Goal: Information Seeking & Learning: Find specific fact

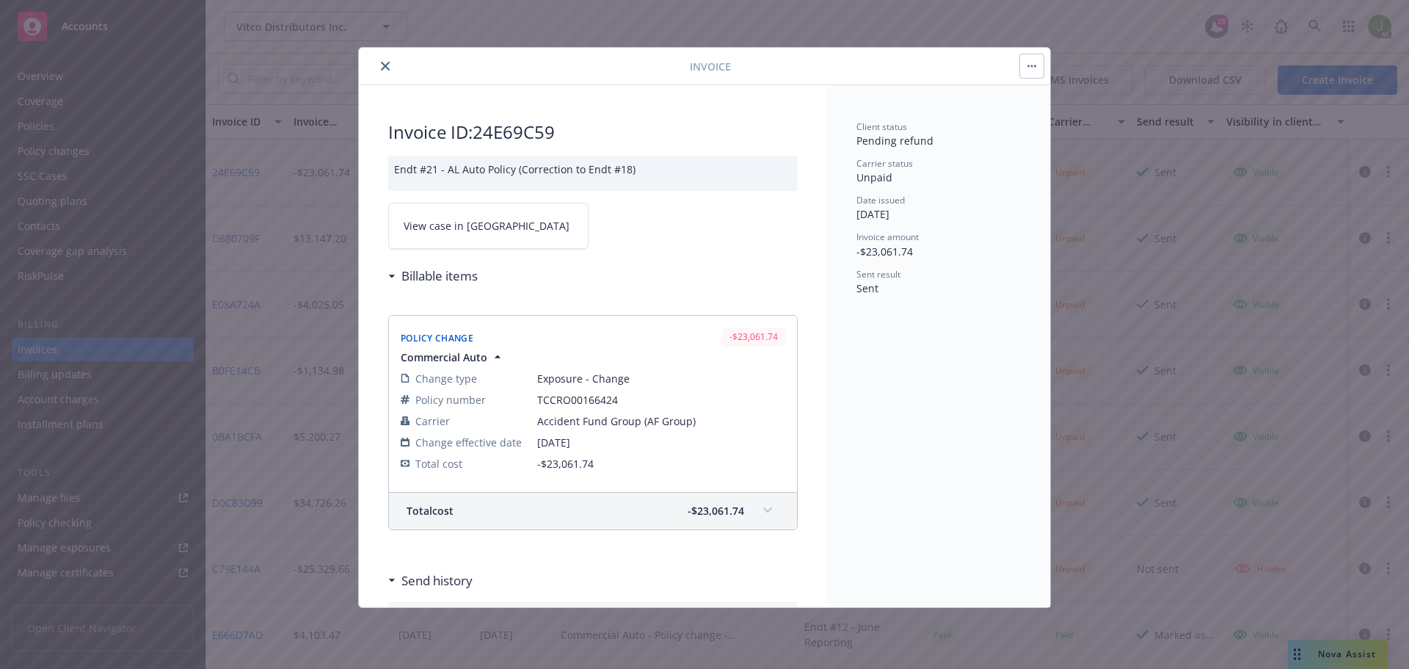
click at [385, 62] on icon "close" at bounding box center [385, 66] width 9 height 9
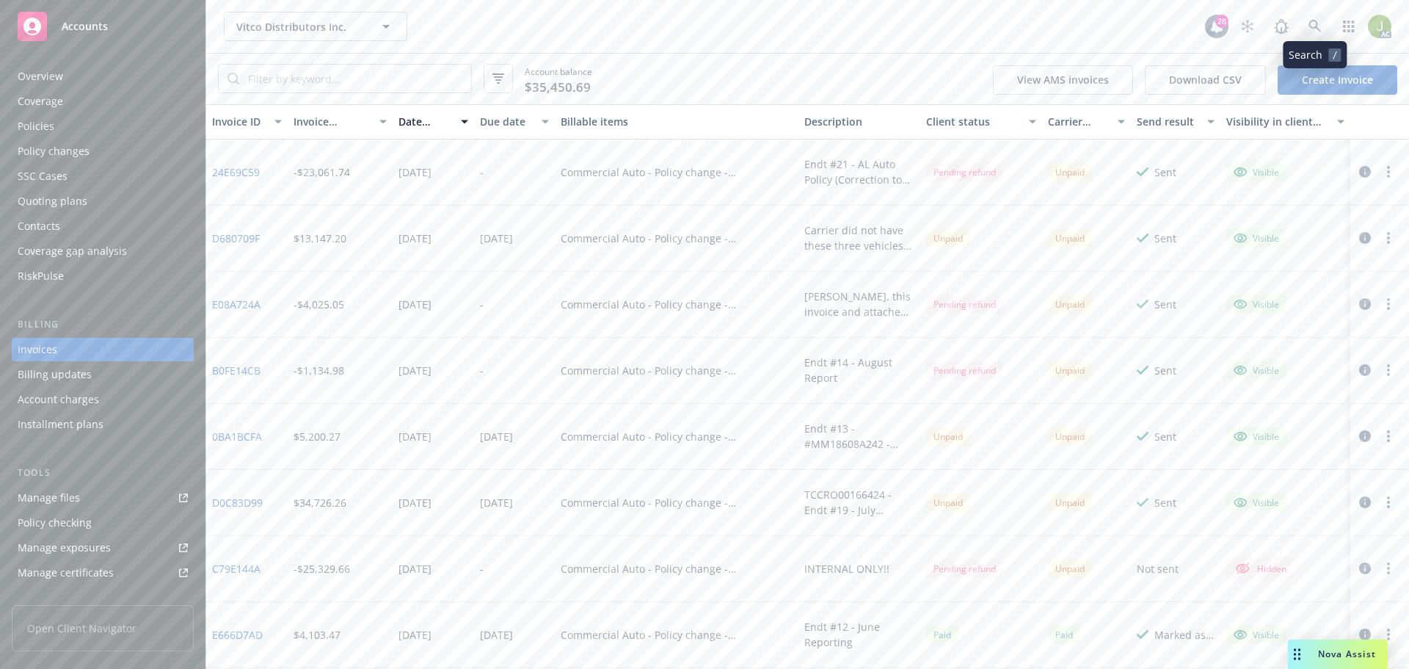
click at [1309, 28] on icon at bounding box center [1315, 26] width 13 height 13
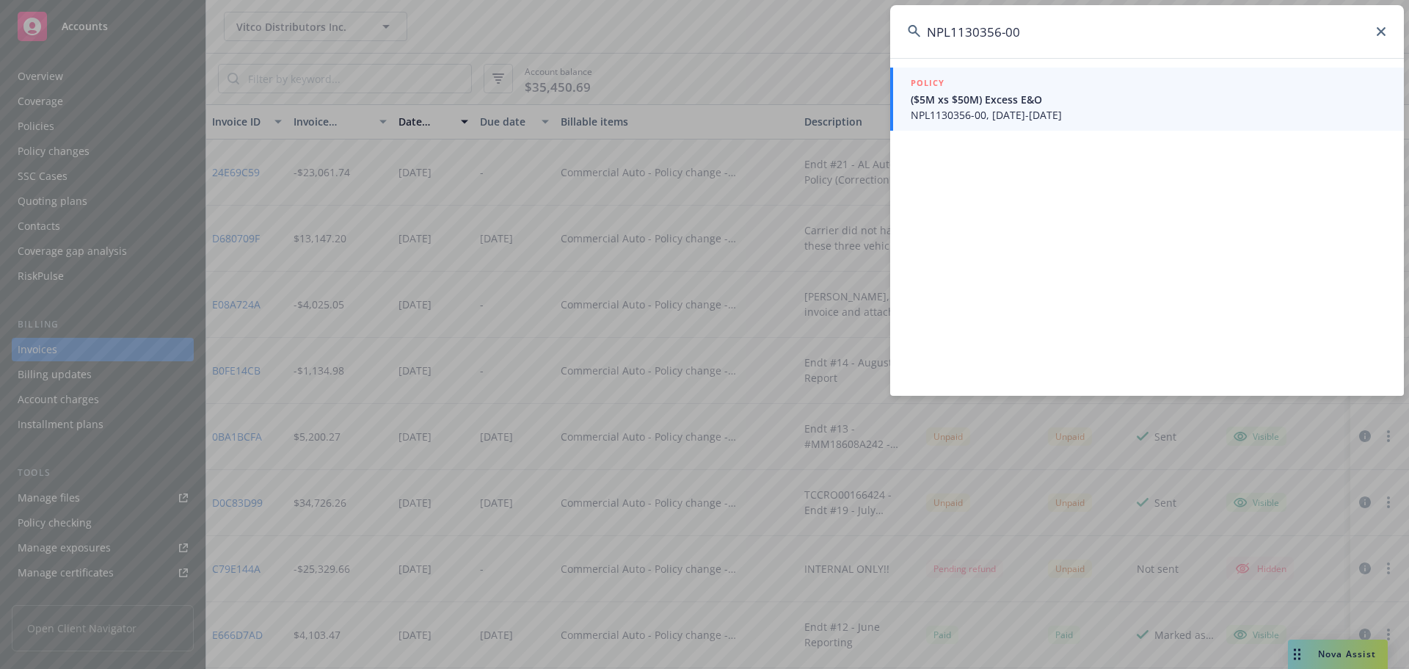
type input "NPL1130356-00"
click at [1057, 114] on span "NPL1130356-00, 09/12/2025-09/12/2031" at bounding box center [1149, 114] width 476 height 15
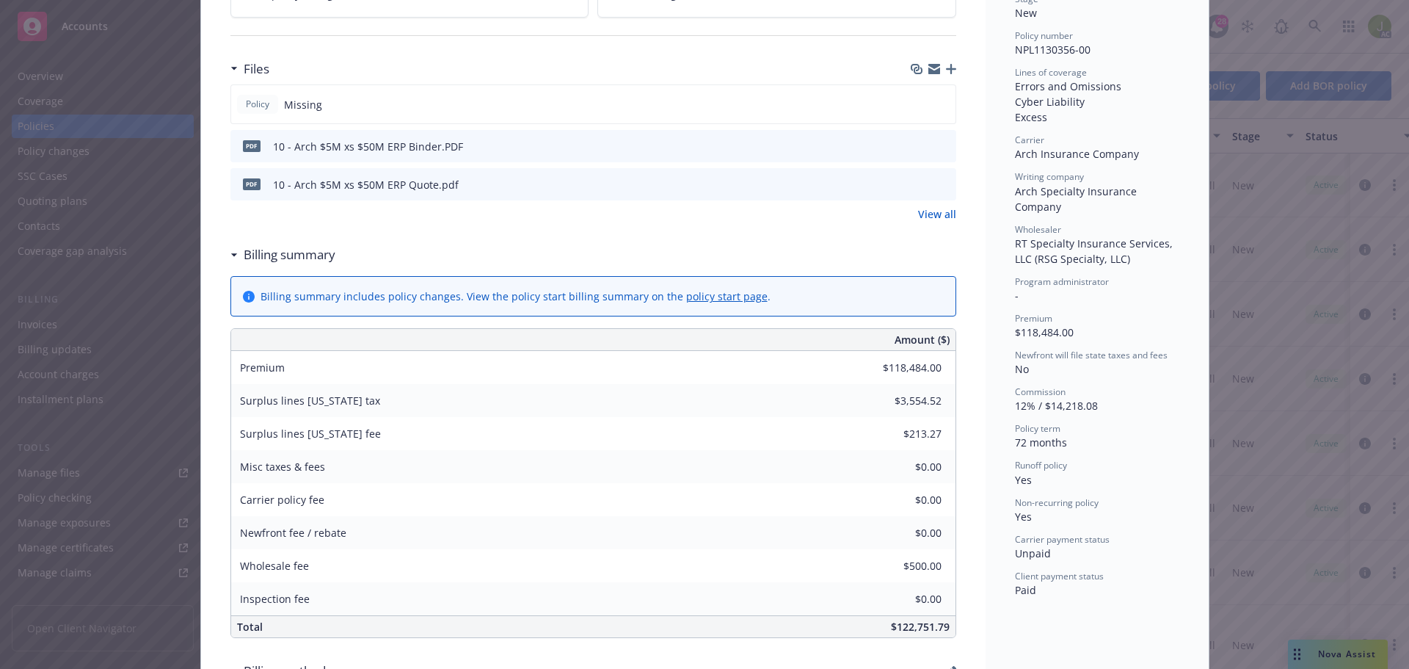
scroll to position [147, 0]
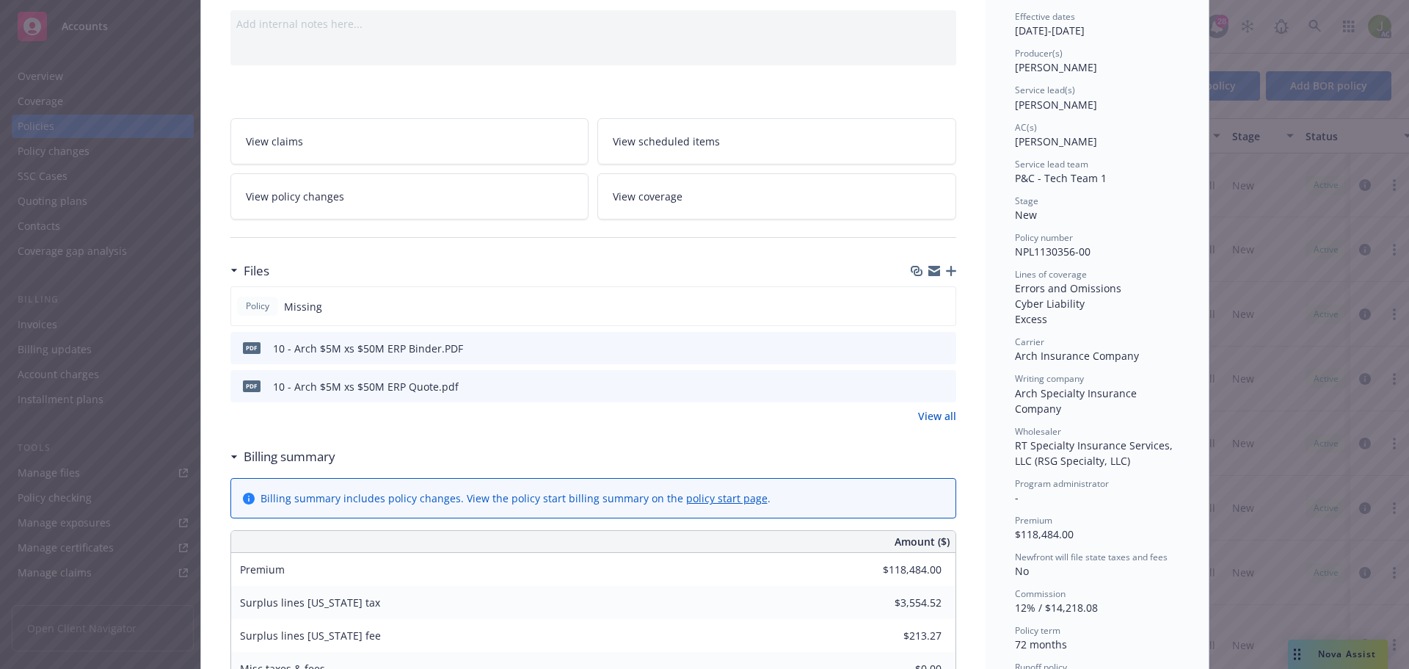
click at [936, 413] on link "View all" at bounding box center [937, 415] width 38 height 15
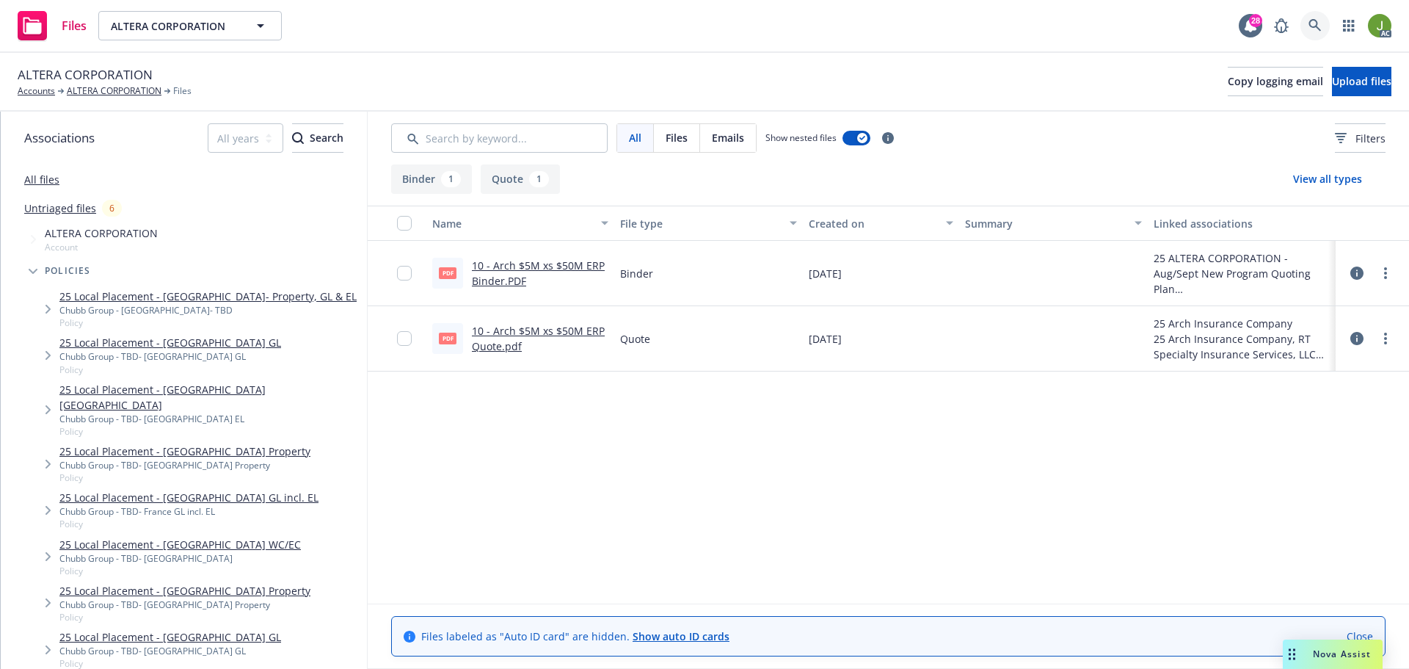
click at [1303, 21] on link at bounding box center [1315, 25] width 29 height 29
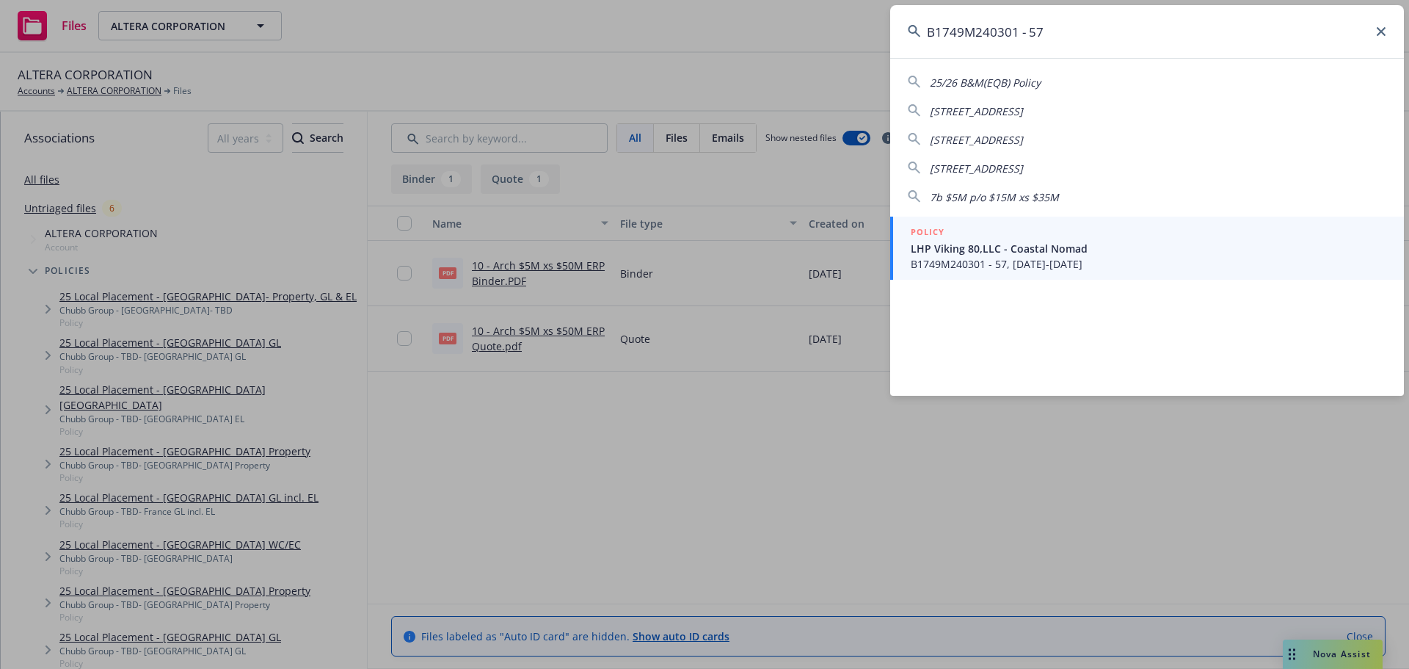
type input "B1749M240301 - 57"
click at [1041, 241] on span "LHP Viking 80,LLC - Coastal Nomad" at bounding box center [1149, 248] width 476 height 15
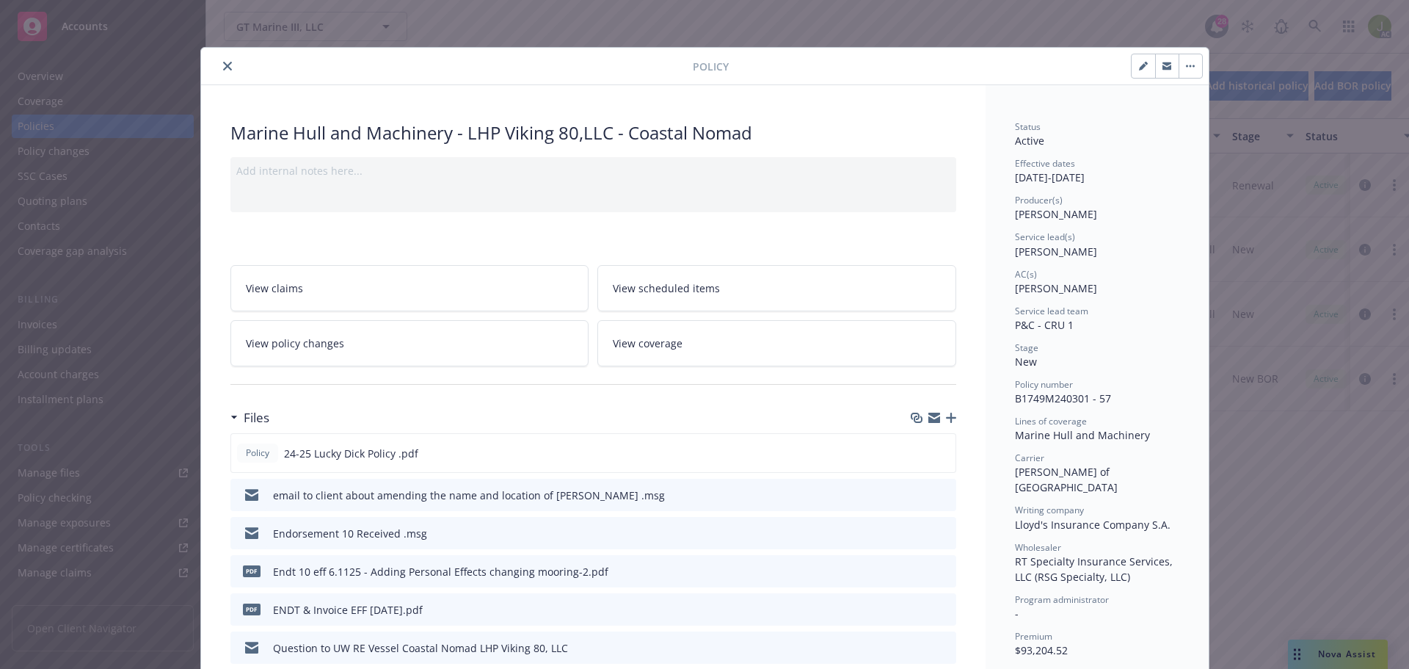
scroll to position [147, 0]
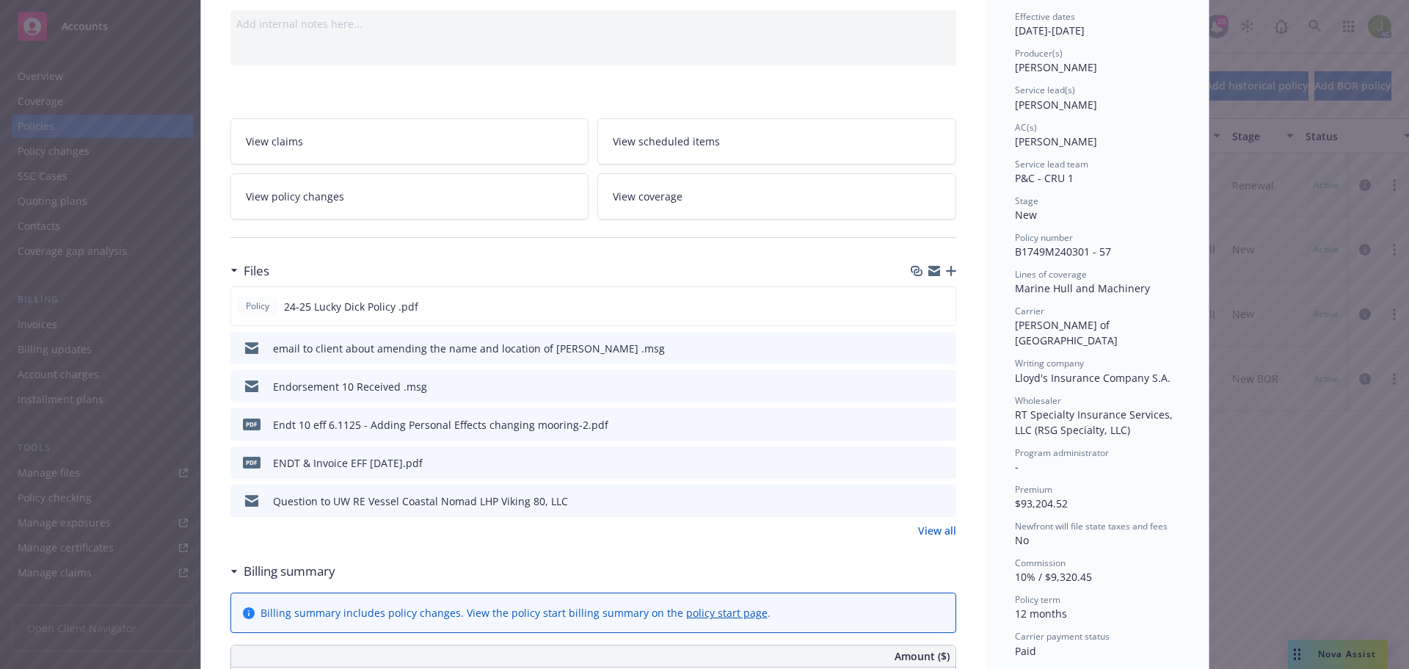
click at [936, 463] on icon "preview file" at bounding box center [942, 462] width 13 height 10
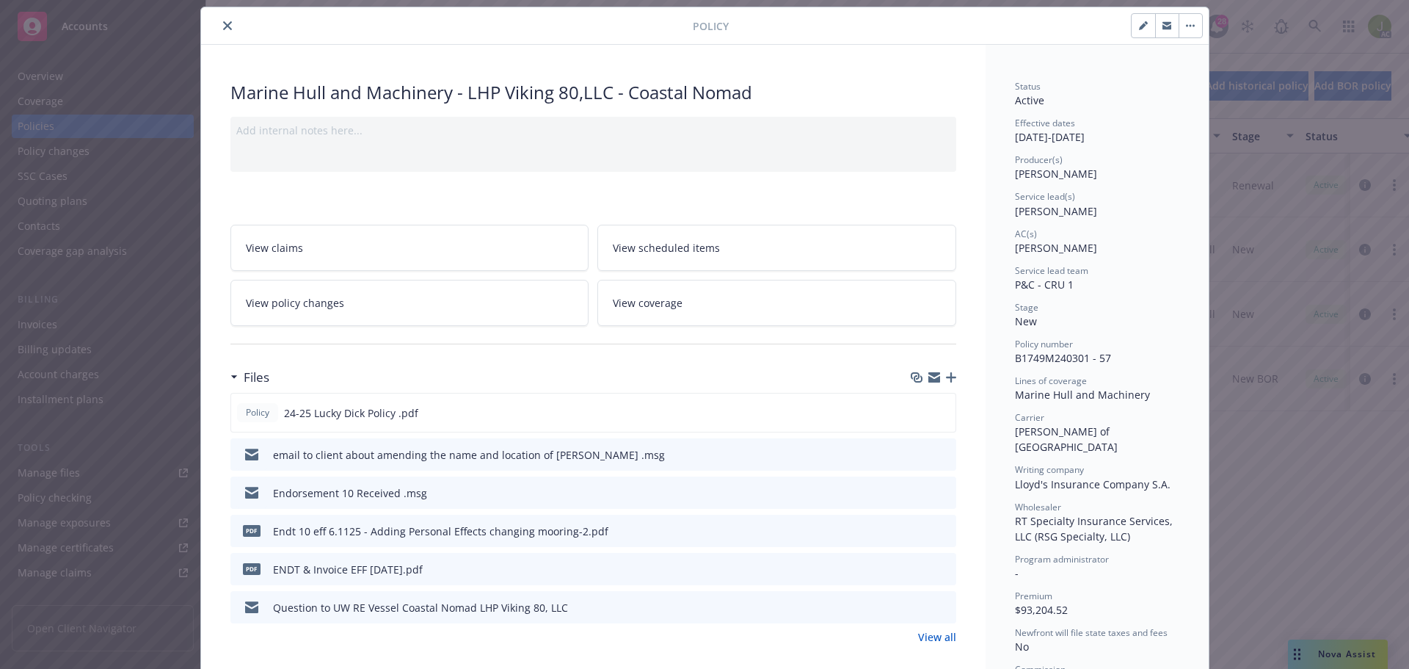
scroll to position [0, 0]
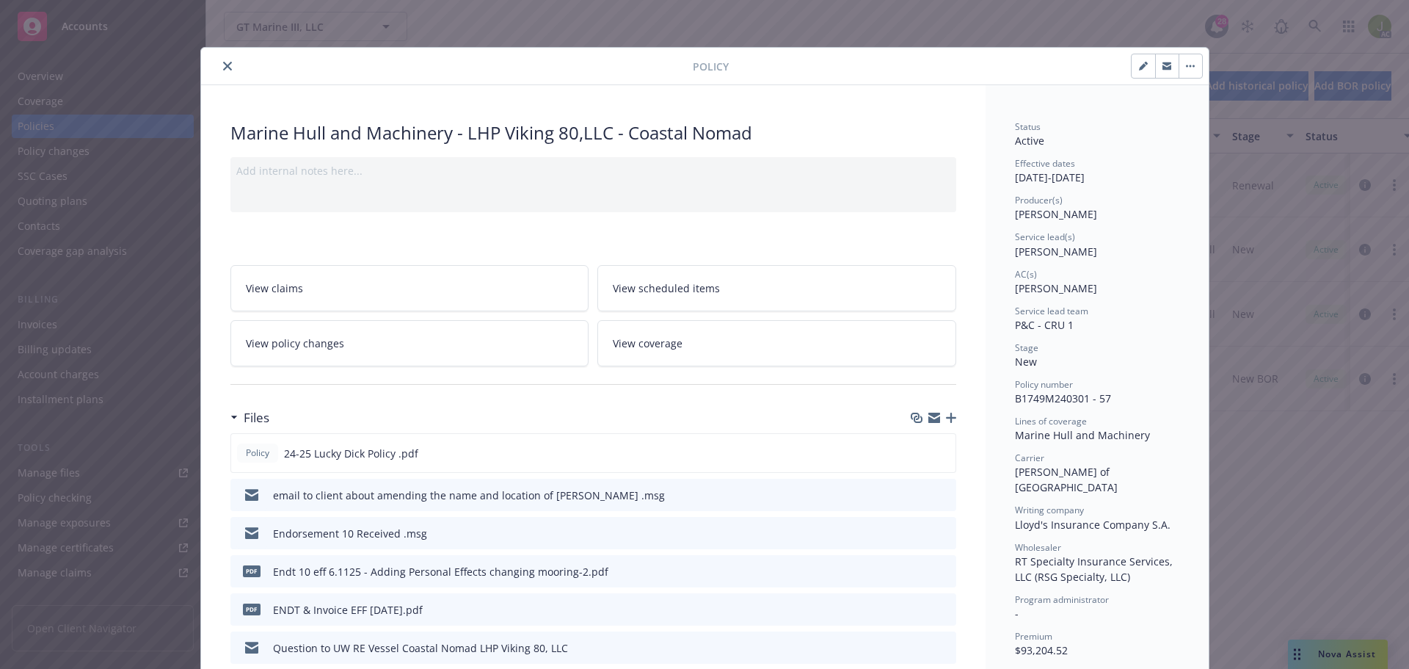
click at [223, 67] on icon "close" at bounding box center [227, 66] width 9 height 9
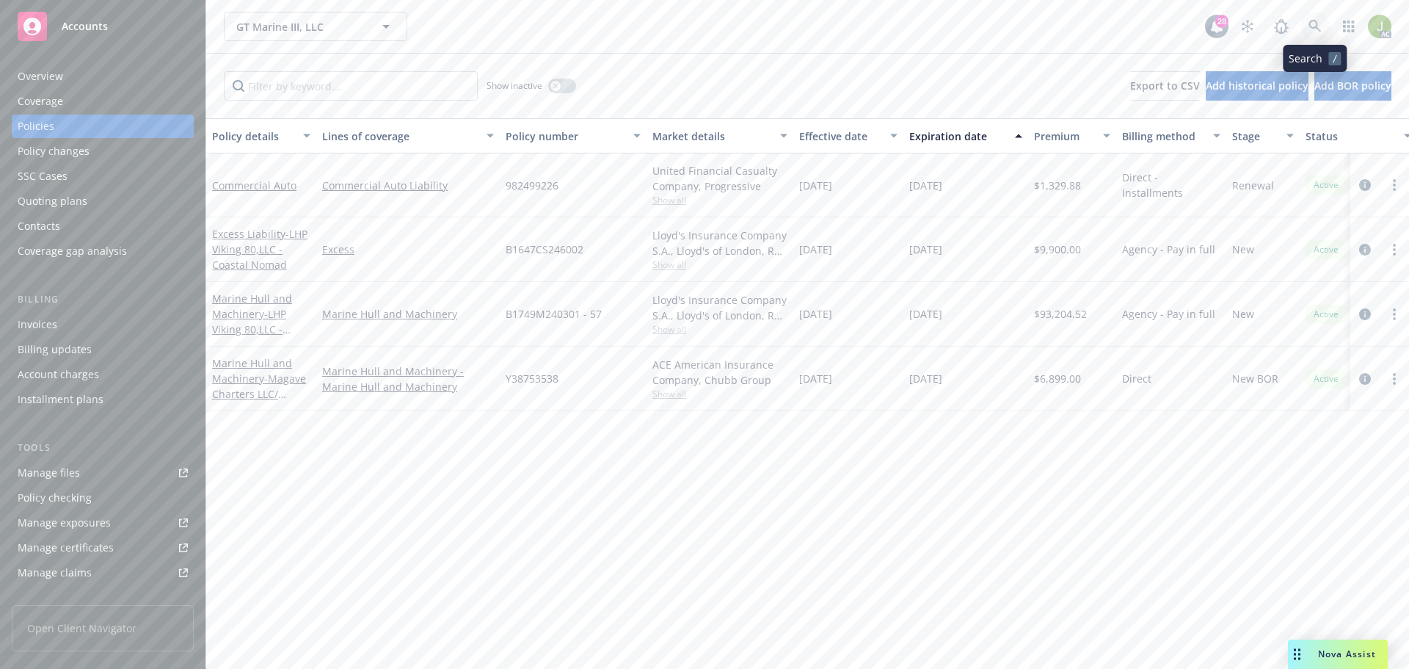
click at [1321, 23] on icon at bounding box center [1315, 26] width 13 height 13
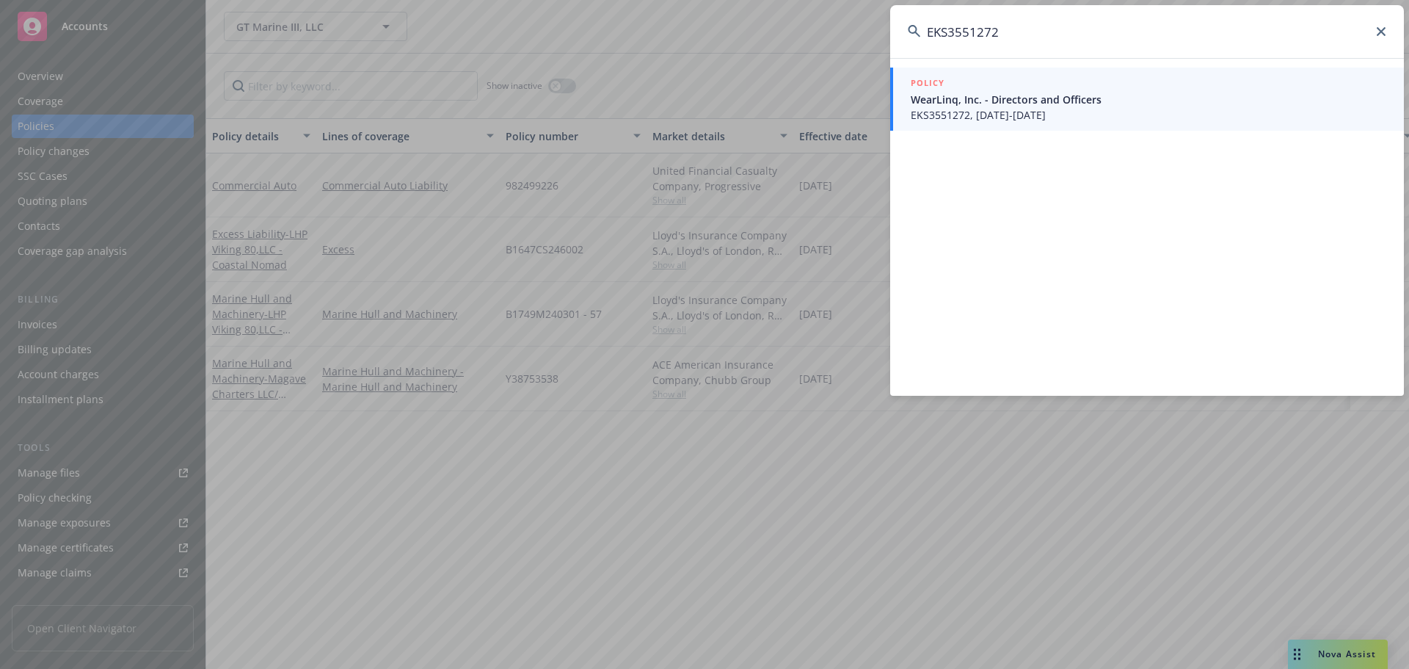
type input "EKS3551272"
click at [981, 121] on span "EKS3551272, 11/30/2024-03/12/2026" at bounding box center [1149, 114] width 476 height 15
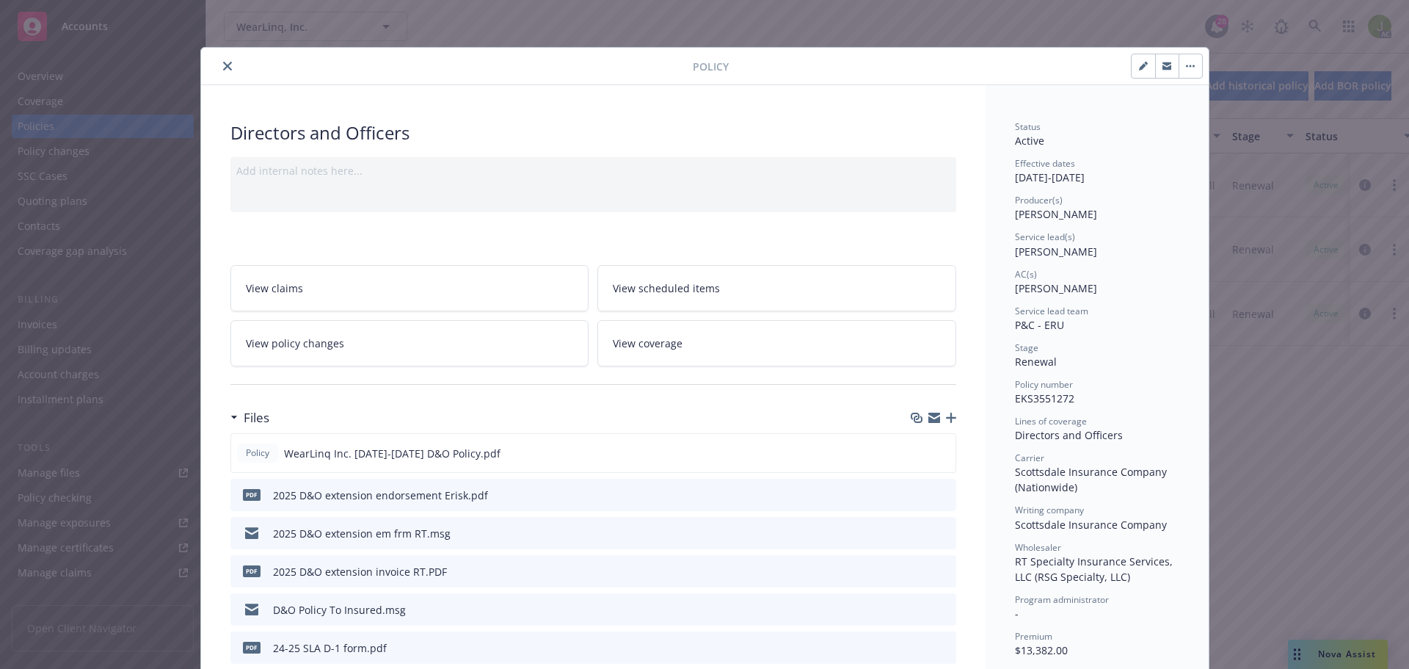
scroll to position [73, 0]
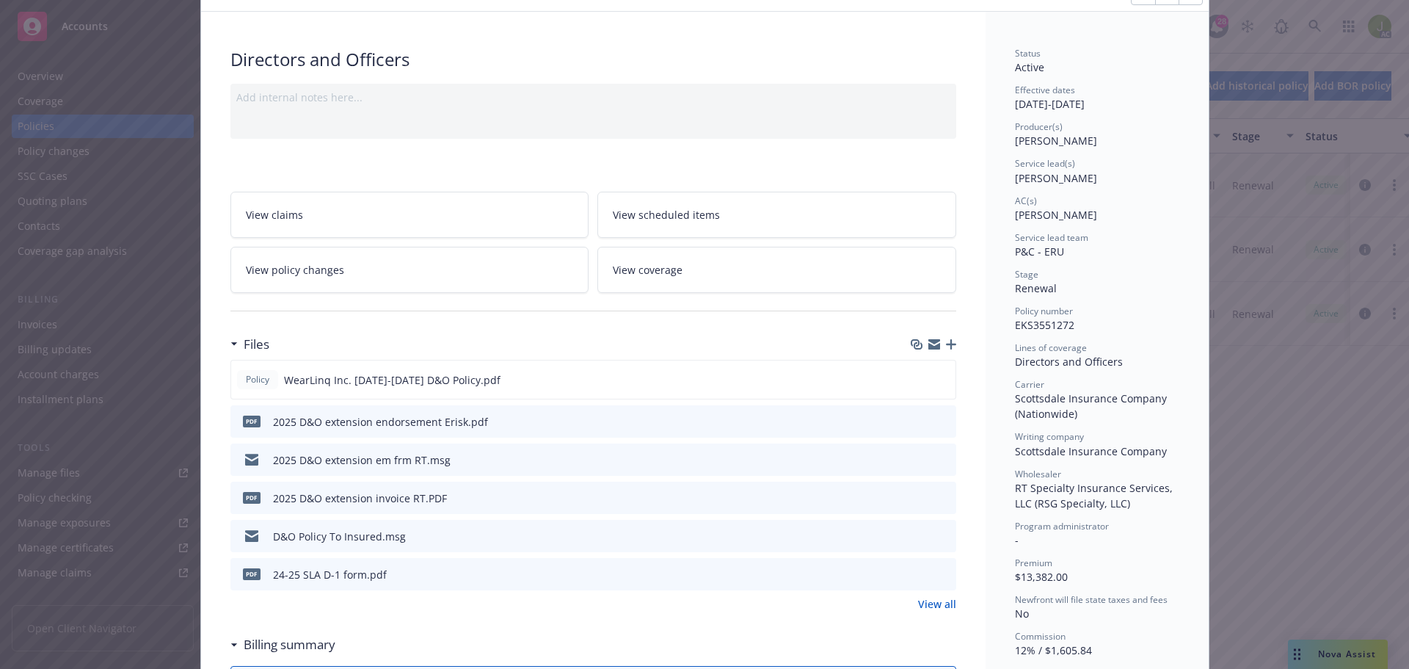
click at [936, 492] on icon "preview file" at bounding box center [942, 497] width 13 height 10
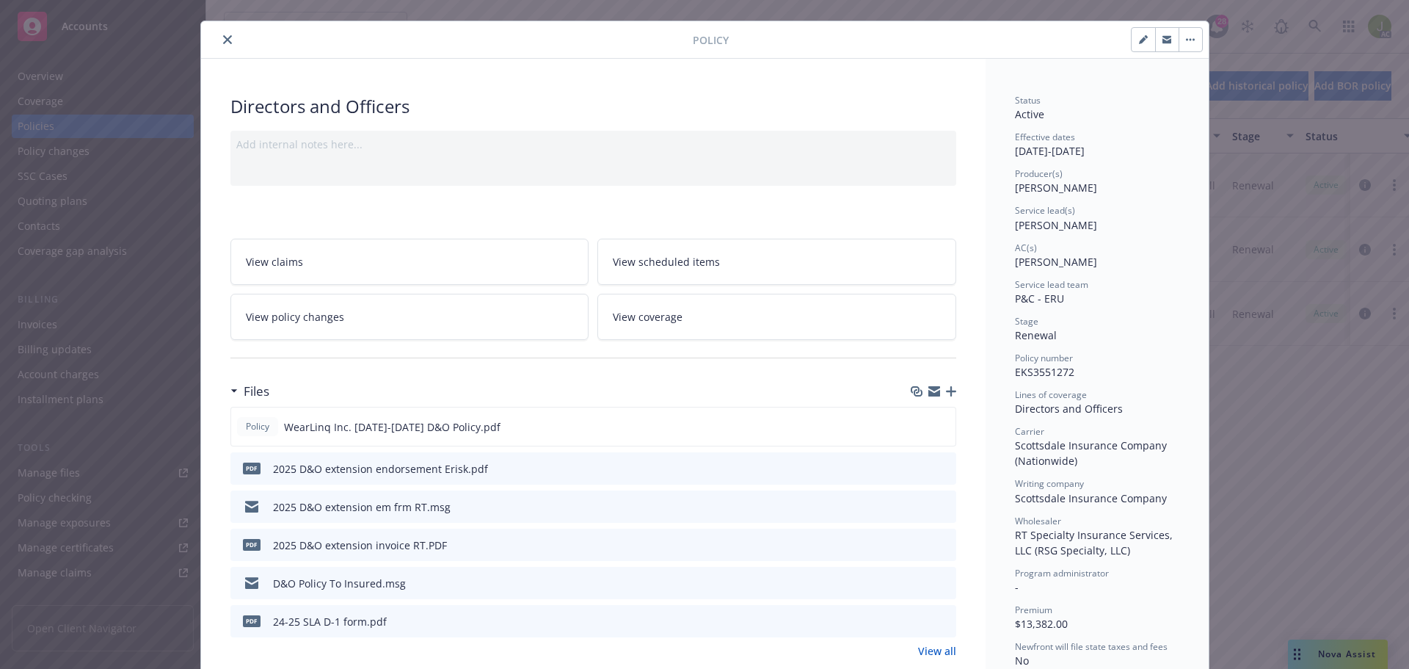
scroll to position [0, 0]
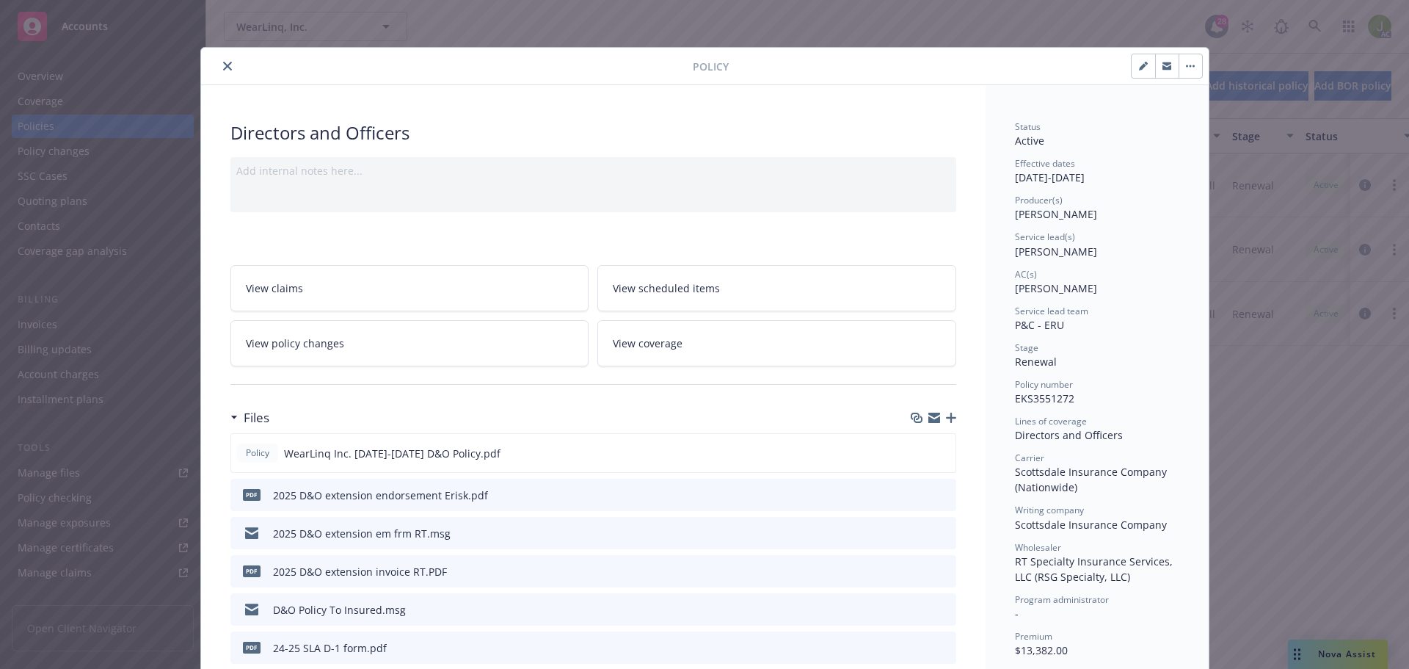
click at [223, 67] on icon "close" at bounding box center [227, 66] width 9 height 9
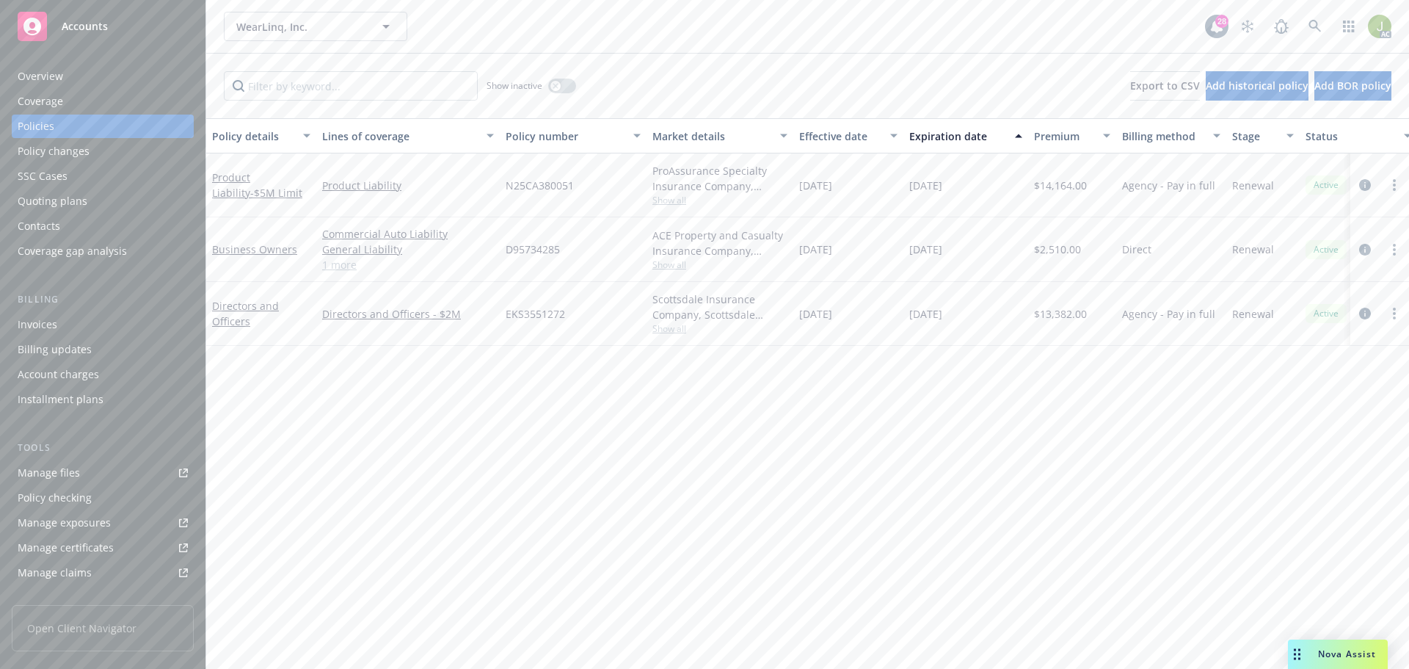
click at [115, 333] on div "Invoices" at bounding box center [103, 324] width 170 height 23
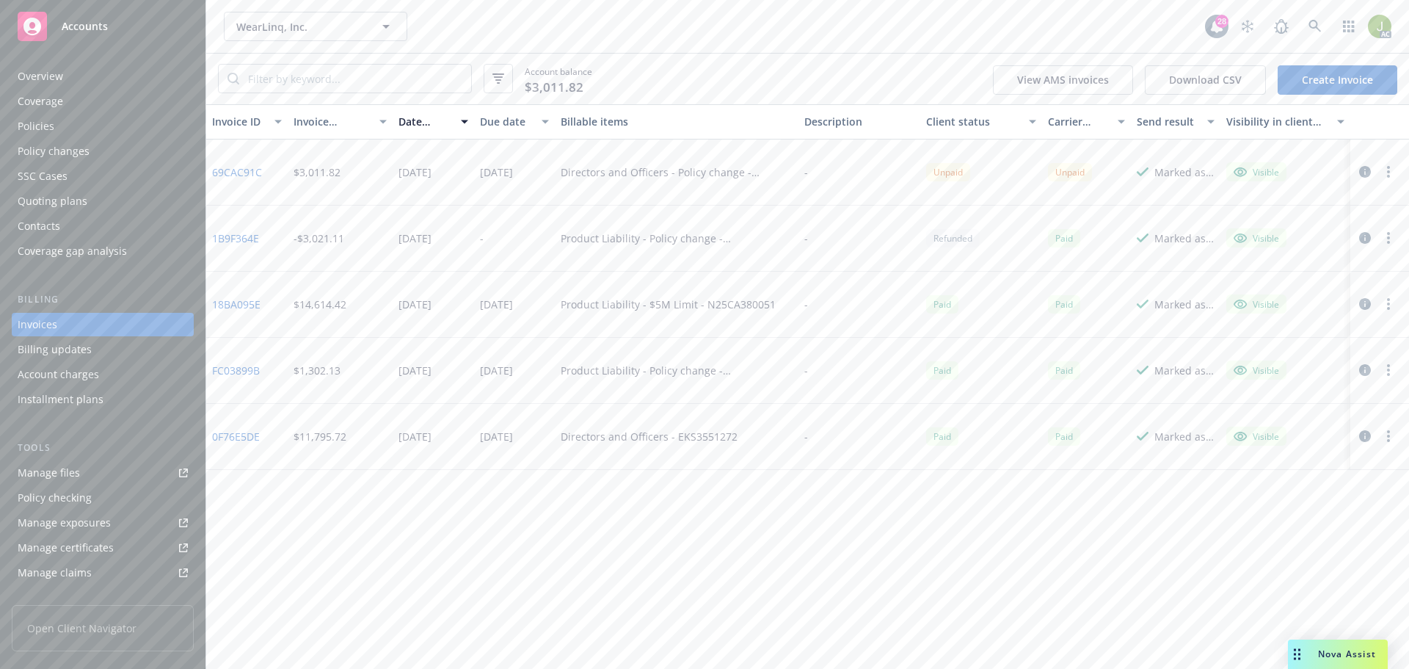
click at [249, 177] on link "69CAC91C" at bounding box center [237, 171] width 50 height 15
click at [1322, 28] on link at bounding box center [1315, 26] width 29 height 29
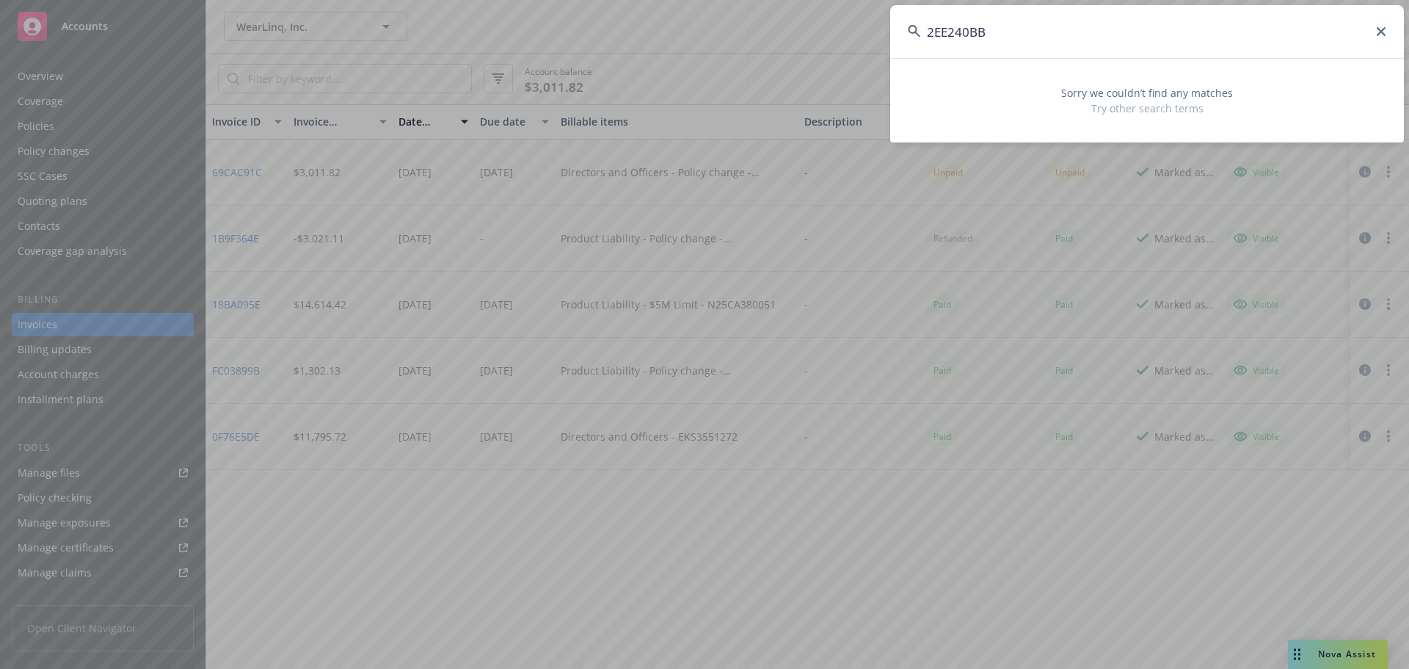
drag, startPoint x: 1016, startPoint y: 39, endPoint x: 814, endPoint y: 41, distance: 201.9
click at [799, 40] on div "2EE240BB Sorry we couldn’t find any matches Try other search terms" at bounding box center [704, 334] width 1409 height 669
paste input "01APM063024-01"
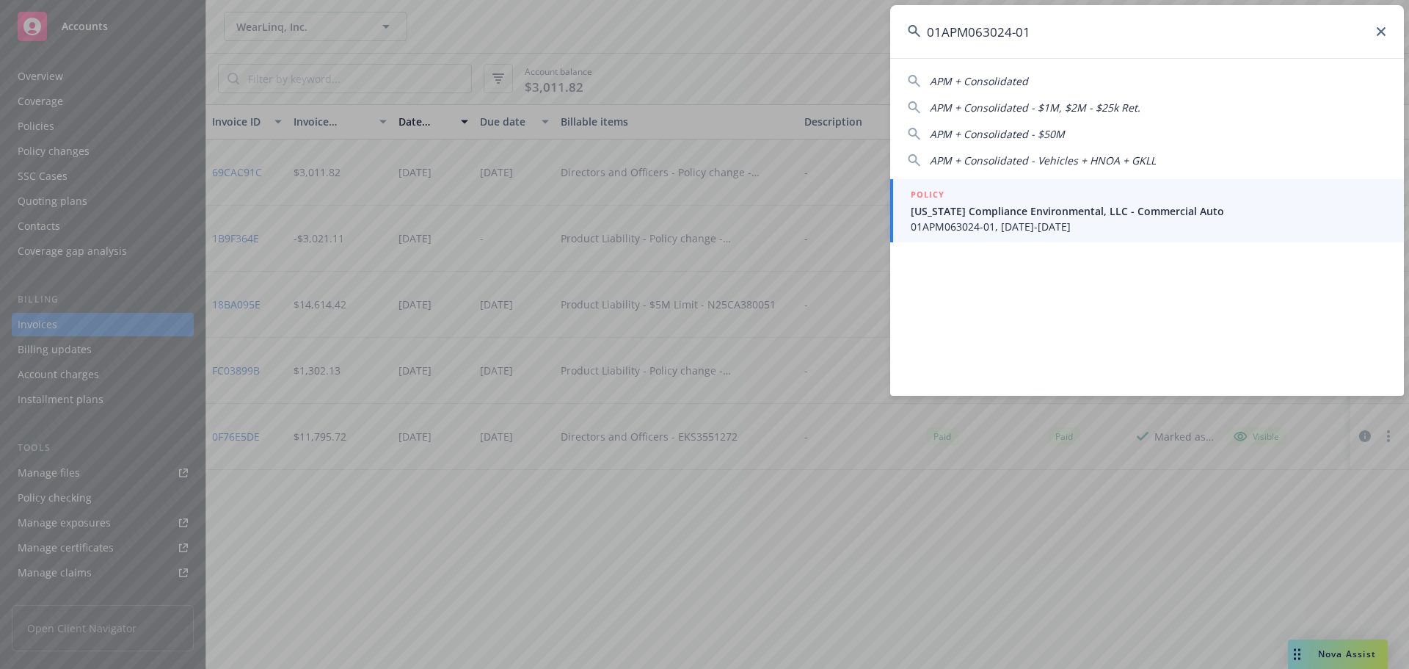
type input "01APM063024-01"
click at [1099, 208] on span "California Compliance Environmental, LLC - Commercial Auto" at bounding box center [1149, 210] width 476 height 15
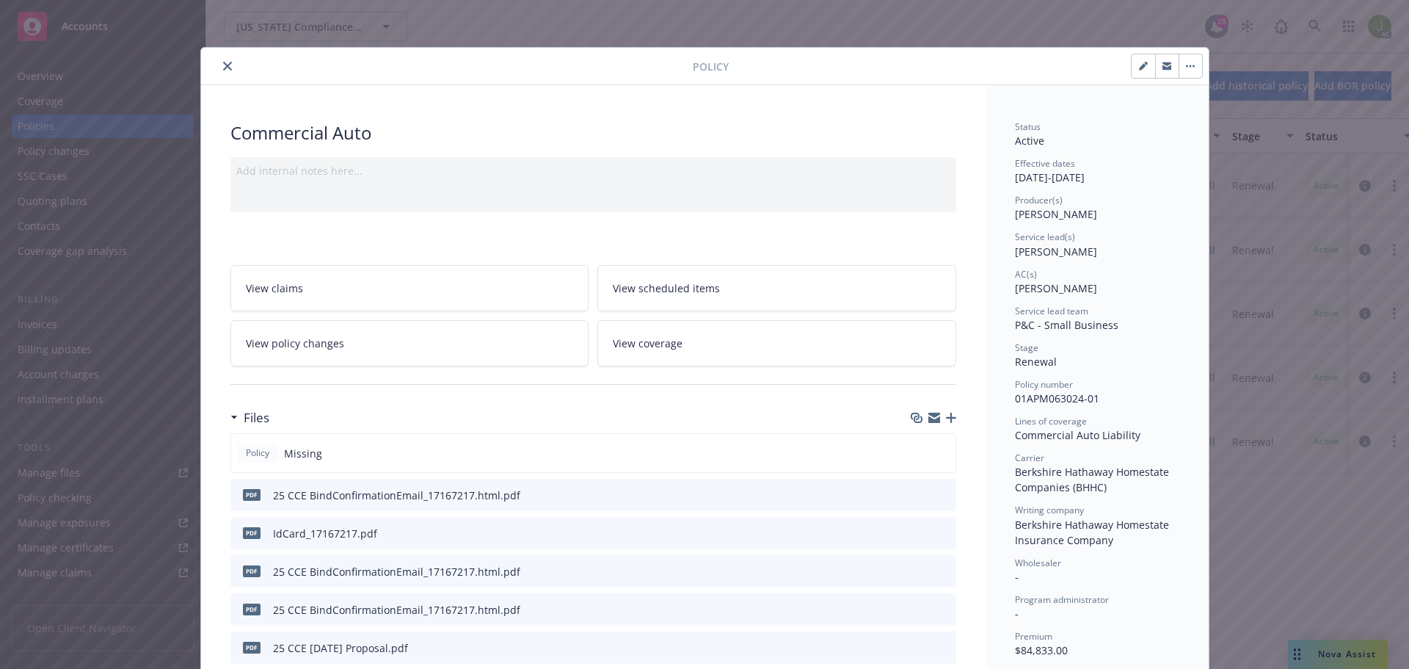
scroll to position [73, 0]
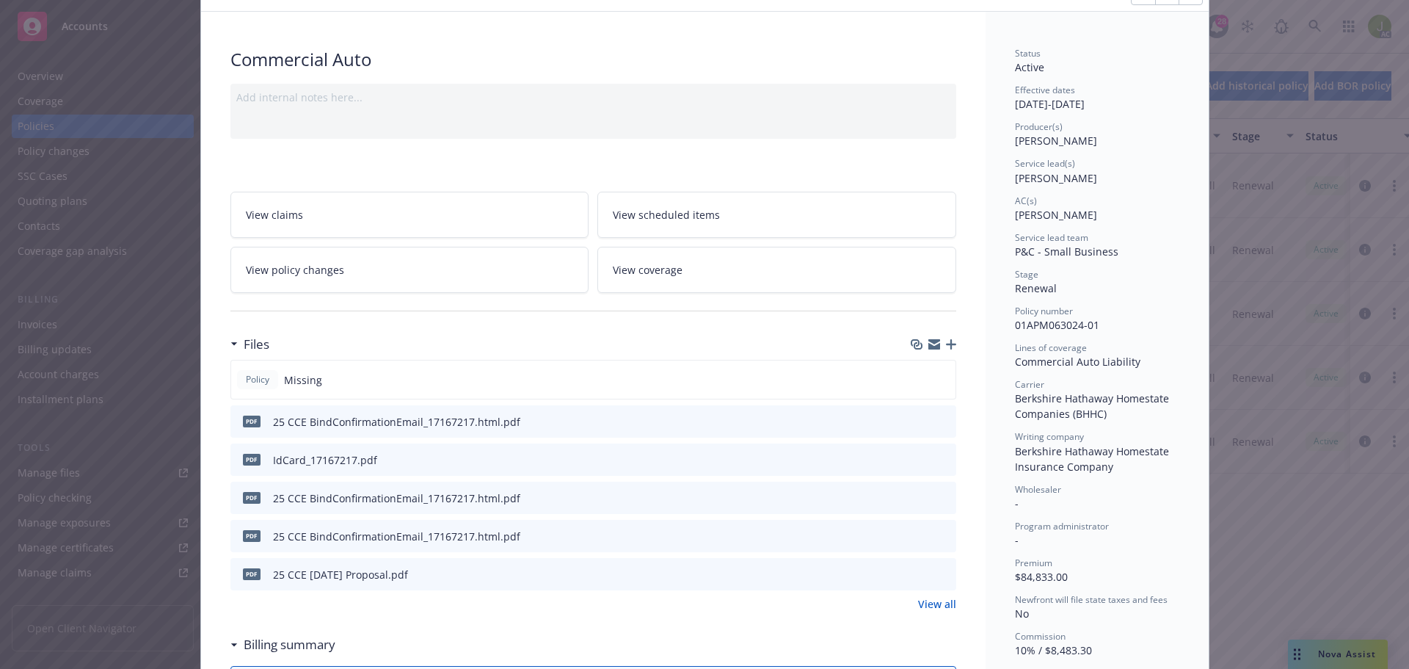
click at [926, 604] on link "View all" at bounding box center [937, 603] width 38 height 15
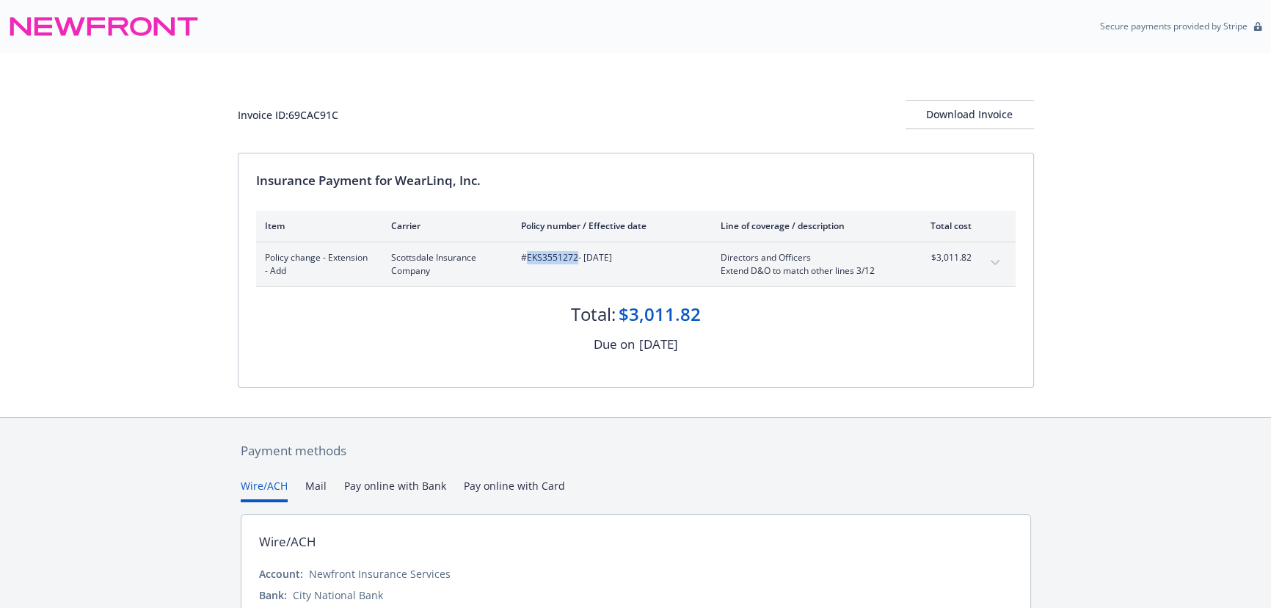
drag, startPoint x: 575, startPoint y: 255, endPoint x: 526, endPoint y: 257, distance: 49.2
click at [526, 257] on span "#EKS3551272 - 11/30/2025" at bounding box center [609, 257] width 176 height 13
copy span "EKS3551272"
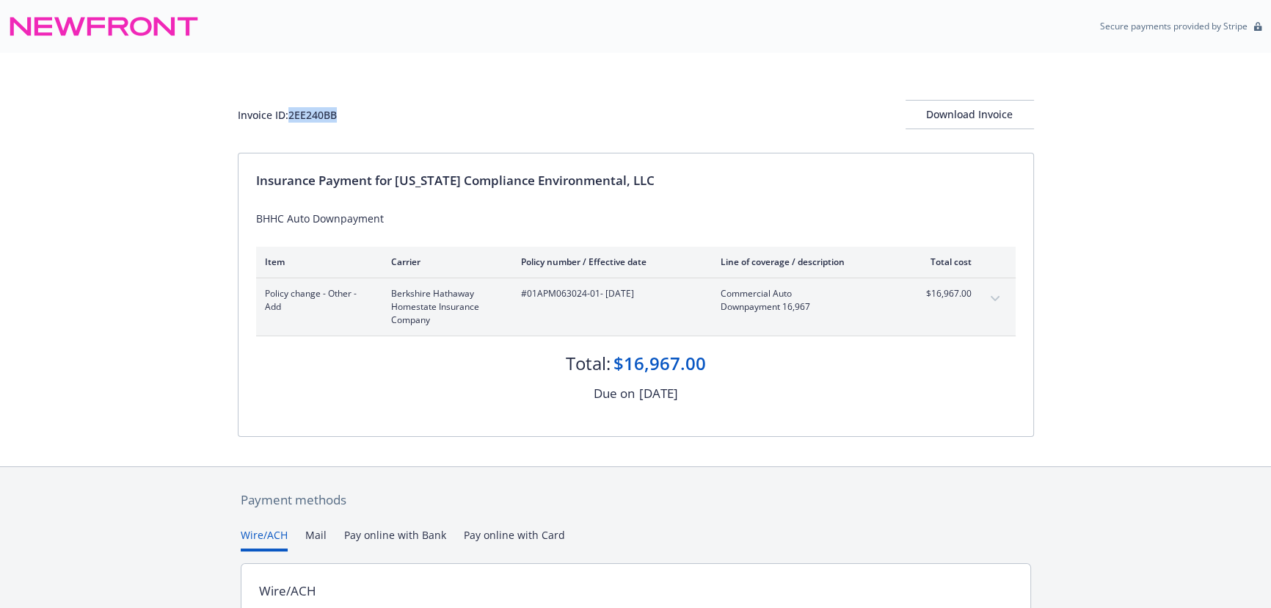
drag, startPoint x: 353, startPoint y: 110, endPoint x: 289, endPoint y: 113, distance: 63.9
click at [289, 113] on div "Invoice ID: 2EE240BB Download Invoice" at bounding box center [636, 114] width 796 height 29
copy div "2EE240BB"
drag, startPoint x: 528, startPoint y: 294, endPoint x: 597, endPoint y: 294, distance: 68.3
click at [597, 294] on span "#01APM063024-01 - 10/10/2025" at bounding box center [609, 293] width 176 height 13
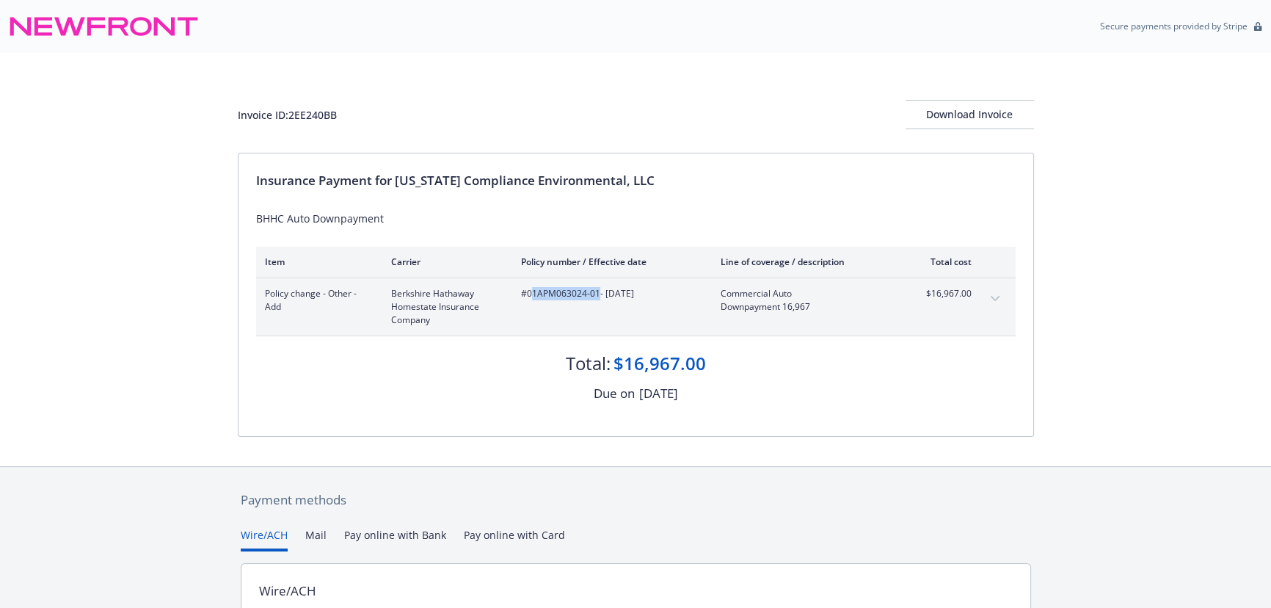
copy span "1APM063024-01"
drag, startPoint x: 526, startPoint y: 293, endPoint x: 598, endPoint y: 294, distance: 71.9
click at [598, 294] on span "#01APM063024-01 - 10/10/2025" at bounding box center [609, 293] width 176 height 13
copy span "01APM063024-01"
